Goal: Book appointment/travel/reservation

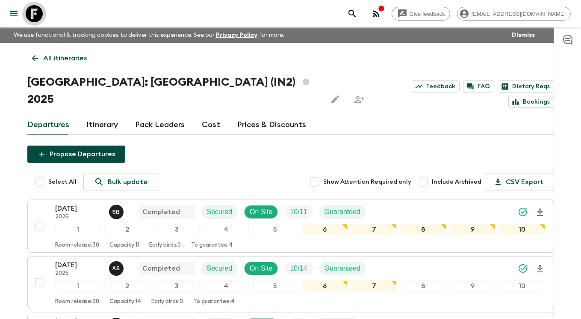
click at [36, 20] on icon at bounding box center [34, 13] width 17 height 17
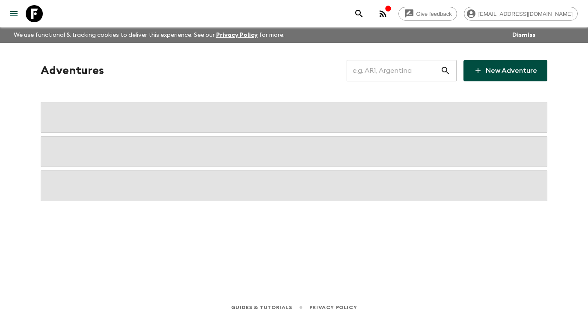
click at [398, 78] on input "text" at bounding box center [393, 71] width 94 height 24
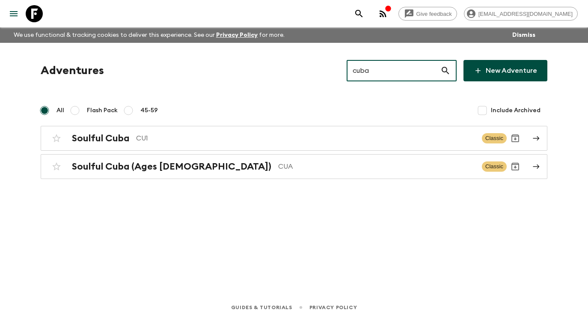
type input "cuba"
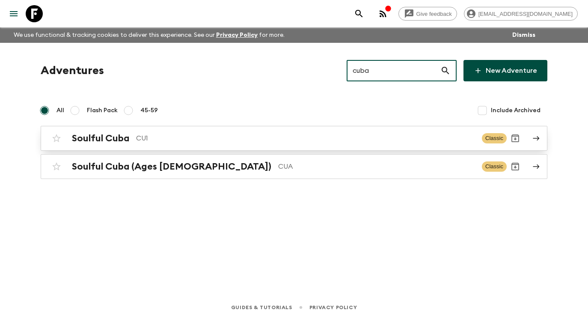
click at [426, 130] on div "Soulful Cuba CU1 Classic" at bounding box center [277, 138] width 458 height 17
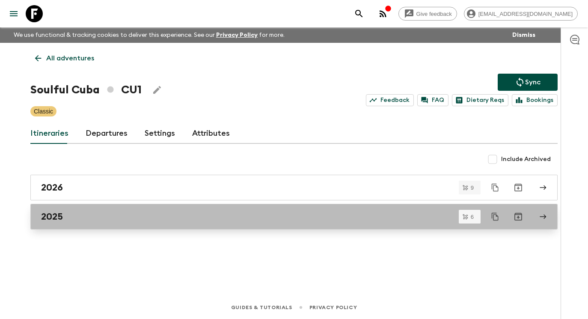
click at [190, 224] on link "2025" at bounding box center [293, 217] width 527 height 26
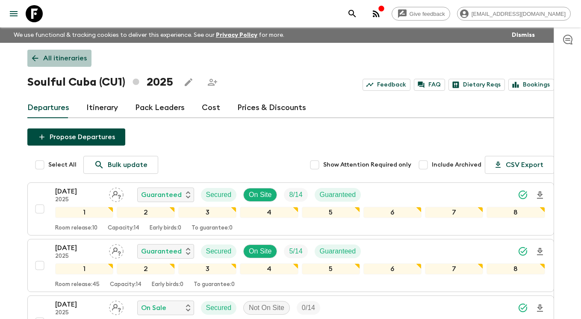
click at [41, 53] on link "All itineraries" at bounding box center [59, 58] width 64 height 17
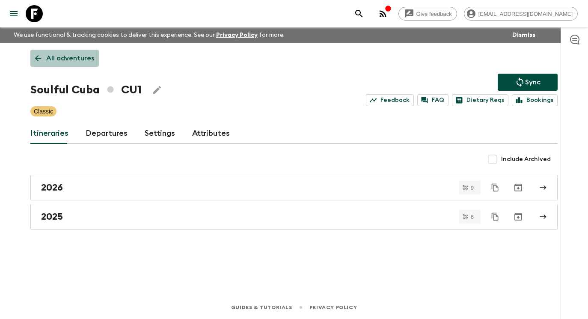
click at [66, 58] on p "All adventures" at bounding box center [70, 58] width 48 height 10
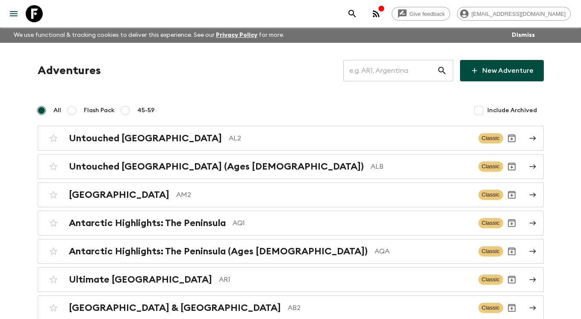
click at [378, 74] on input "text" at bounding box center [390, 71] width 94 height 24
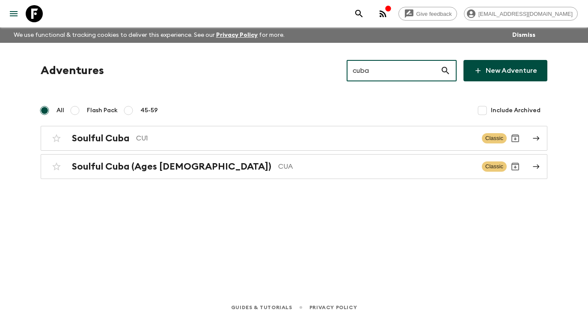
type input "cuba"
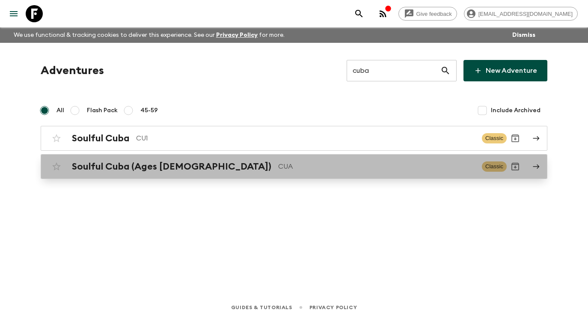
click at [300, 166] on p "CUA" at bounding box center [376, 166] width 197 height 10
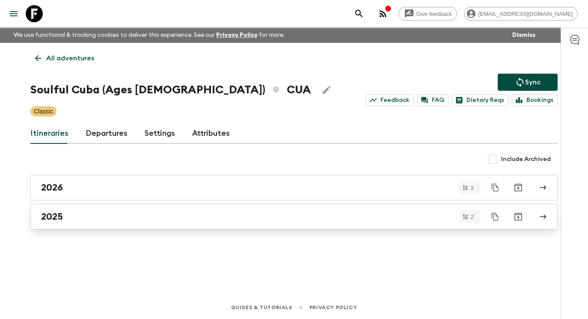
click at [280, 220] on div "2025" at bounding box center [285, 216] width 489 height 11
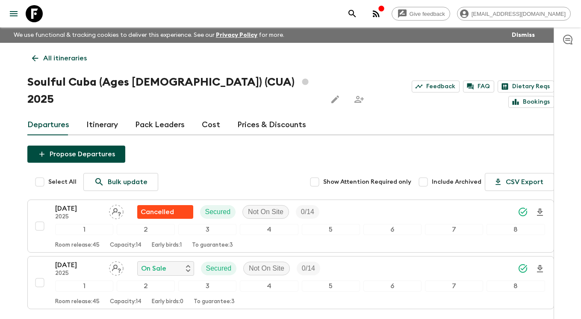
click at [34, 14] on icon at bounding box center [34, 13] width 17 height 17
